Goal: Task Accomplishment & Management: Manage account settings

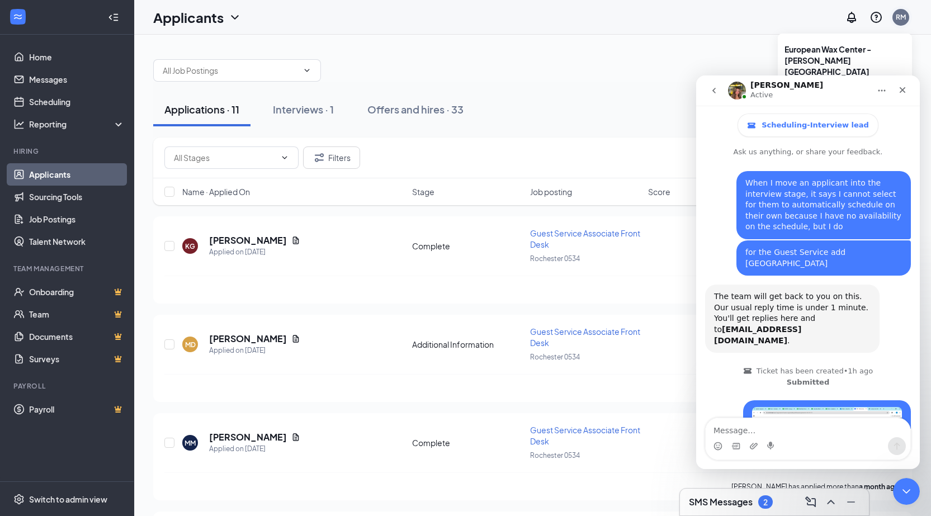
scroll to position [602, 0]
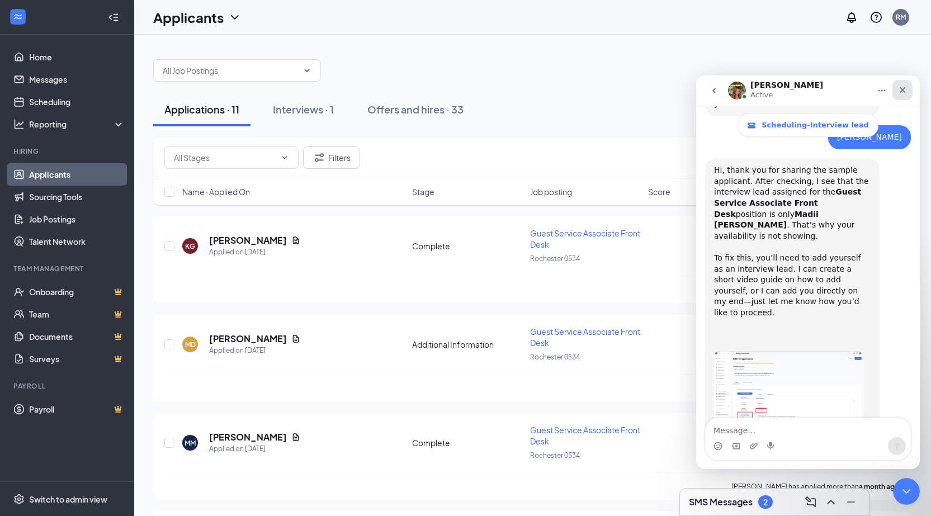
click at [907, 88] on div "Close" at bounding box center [902, 90] width 20 height 20
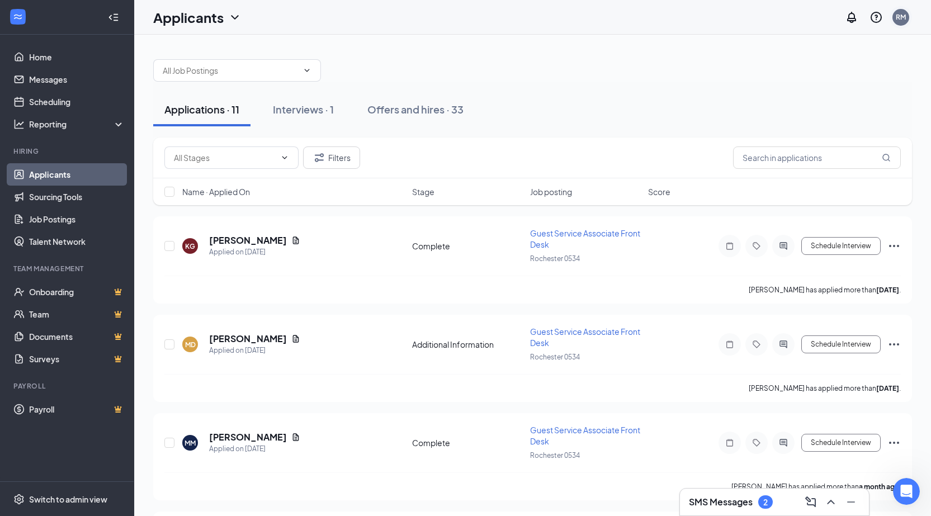
click at [900, 25] on div "RM" at bounding box center [900, 17] width 17 height 17
click at [901, 16] on div "RM" at bounding box center [900, 17] width 10 height 10
click at [827, 188] on div "Log out" at bounding box center [844, 193] width 121 height 11
